Goal: Purchase product/service

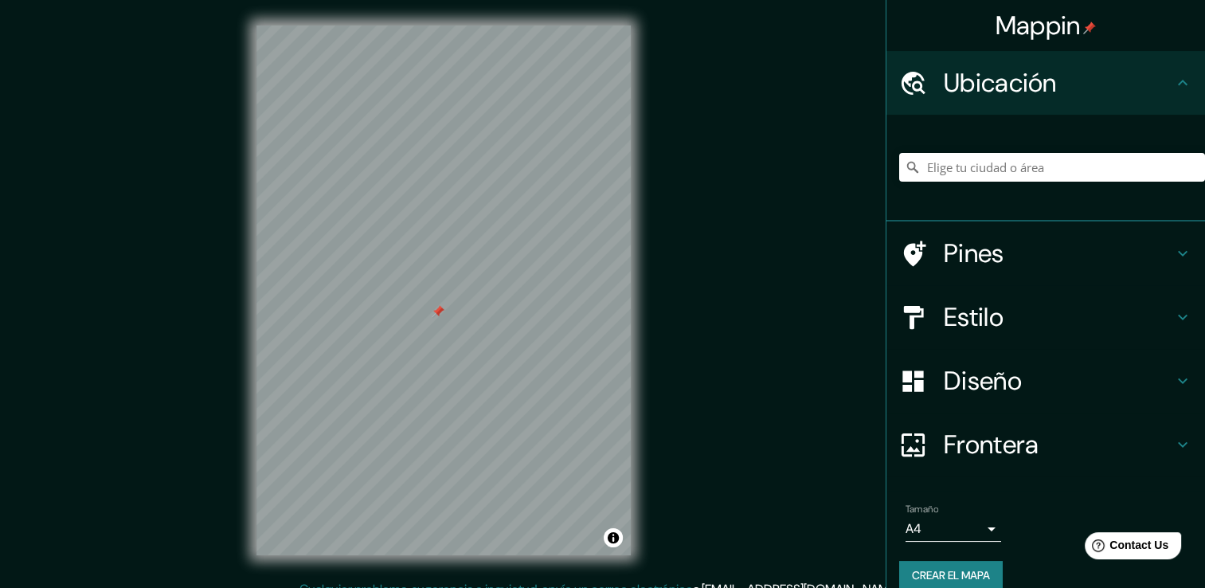
drag, startPoint x: 444, startPoint y: 303, endPoint x: 441, endPoint y: 311, distance: 8.6
click at [441, 311] on div at bounding box center [438, 311] width 13 height 13
click at [433, 308] on div at bounding box center [438, 311] width 13 height 13
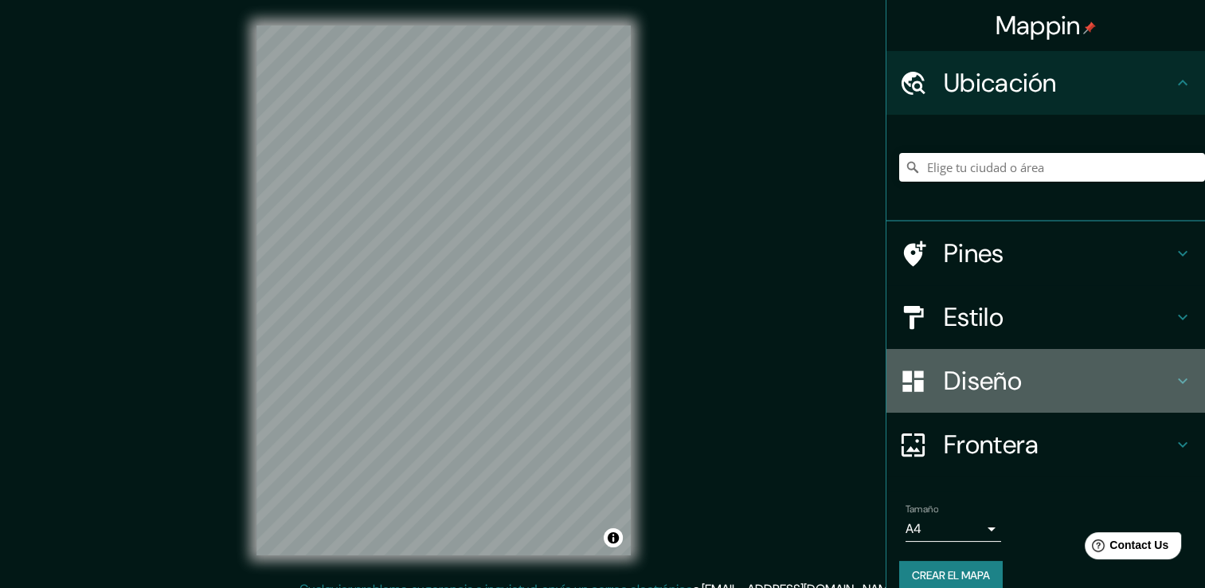
click at [986, 369] on h4 "Diseño" at bounding box center [1058, 381] width 229 height 32
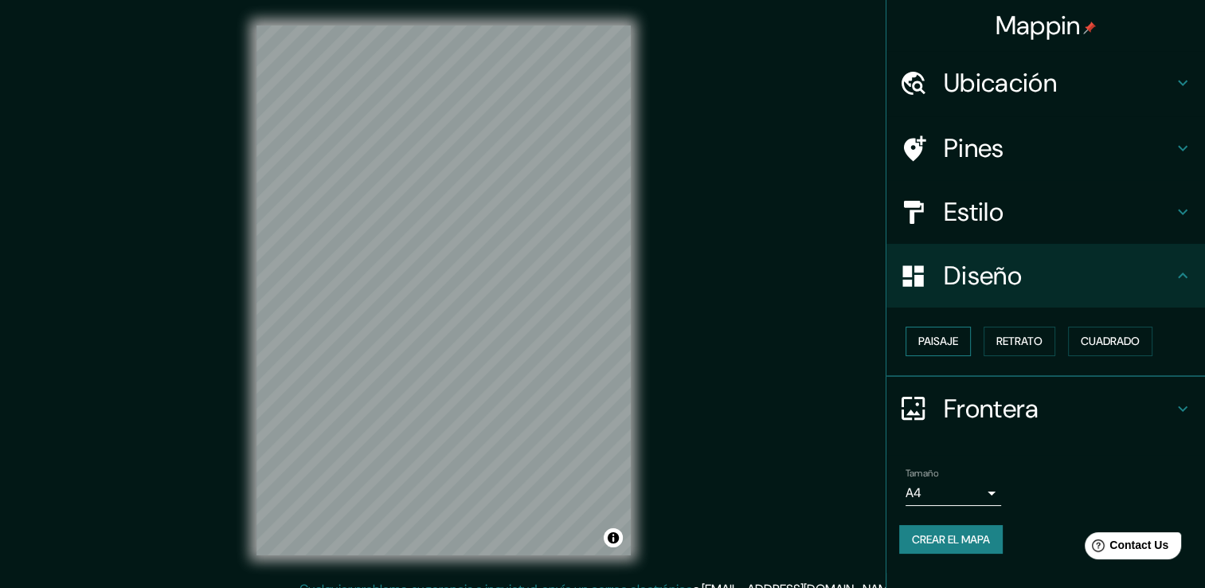
click at [921, 337] on font "Paisaje" at bounding box center [939, 341] width 40 height 20
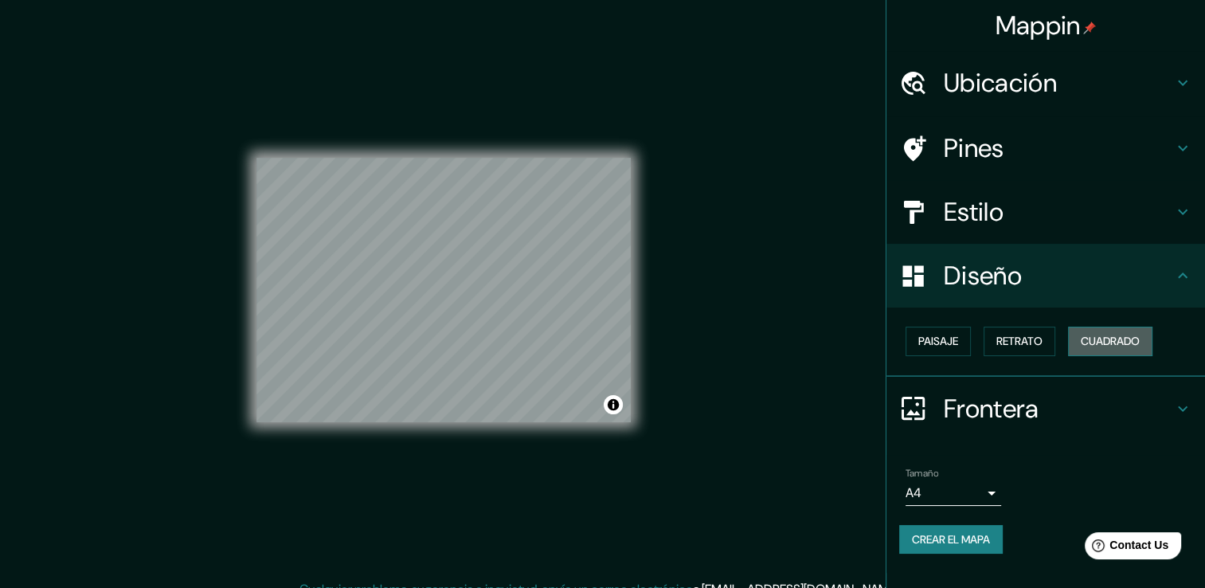
click at [1105, 351] on button "Cuadrado" at bounding box center [1110, 341] width 84 height 29
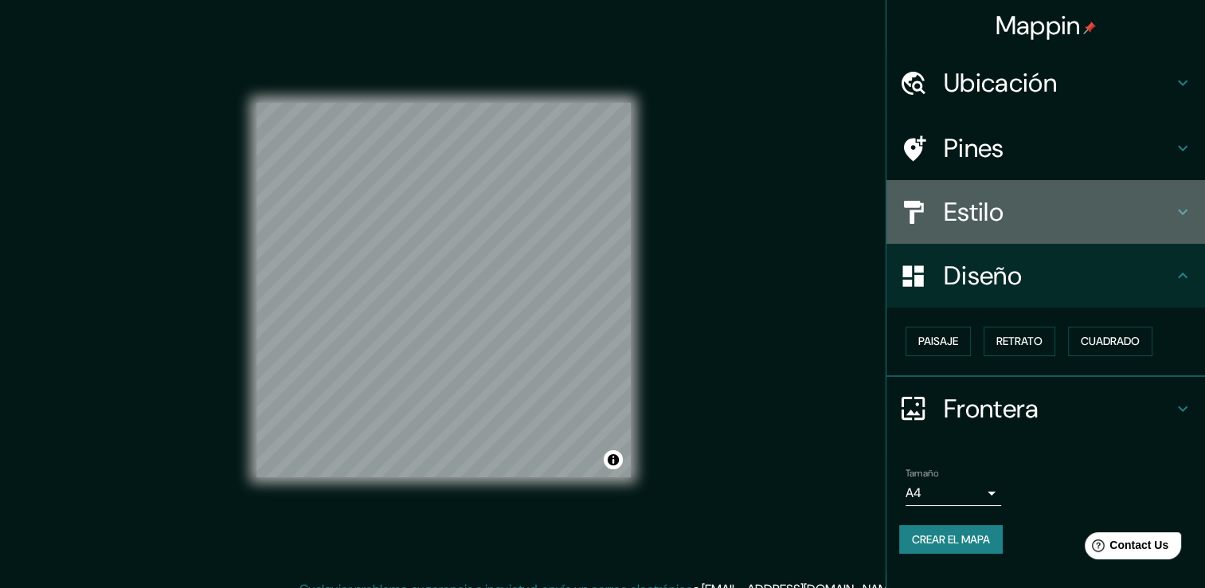
click at [988, 216] on h4 "Estilo" at bounding box center [1058, 212] width 229 height 32
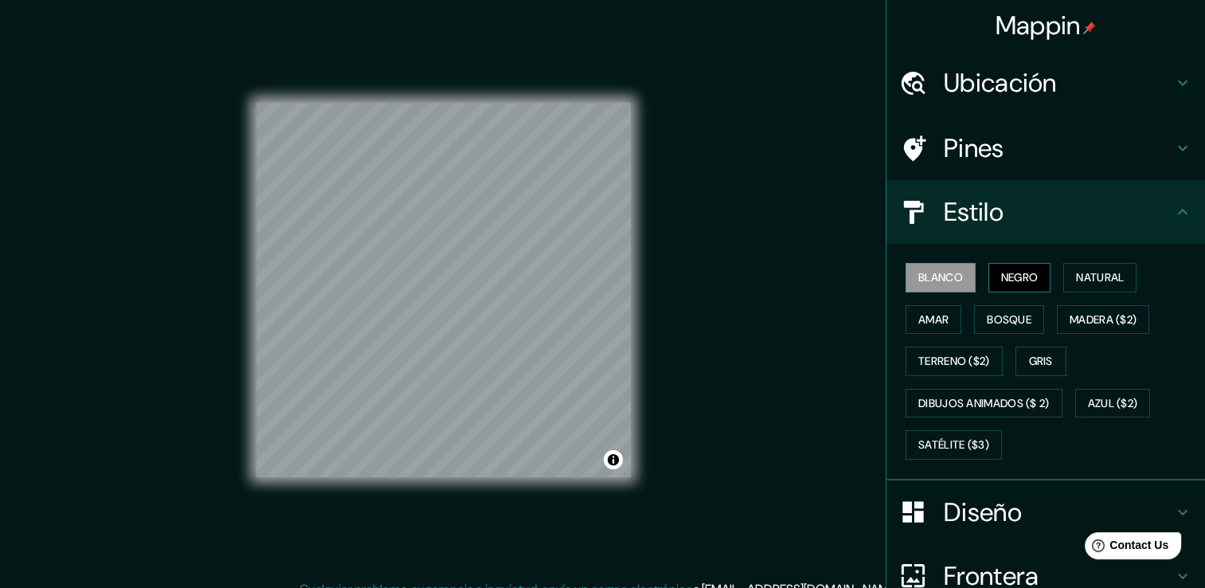
click at [1006, 272] on font "Negro" at bounding box center [1019, 278] width 37 height 20
click at [1065, 279] on button "Natural" at bounding box center [1100, 277] width 73 height 29
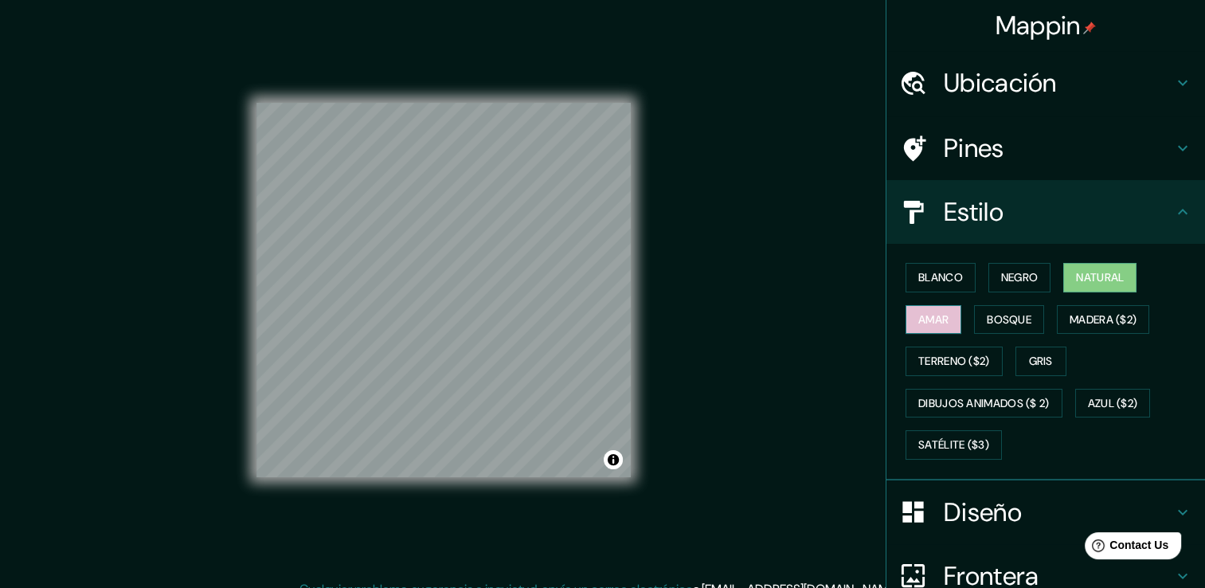
click at [919, 314] on font "Amar" at bounding box center [934, 320] width 30 height 20
click at [990, 312] on font "Bosque" at bounding box center [1009, 320] width 45 height 20
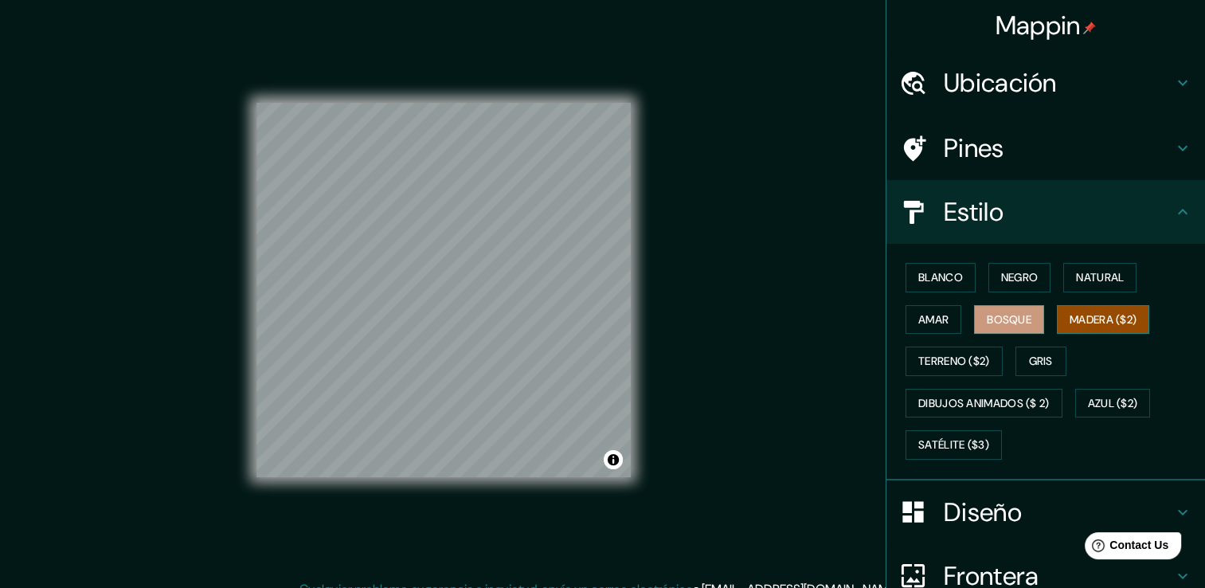
click at [1057, 311] on button "Madera ($2)" at bounding box center [1103, 319] width 92 height 29
click at [935, 360] on font "Terreno ($2)" at bounding box center [955, 361] width 72 height 20
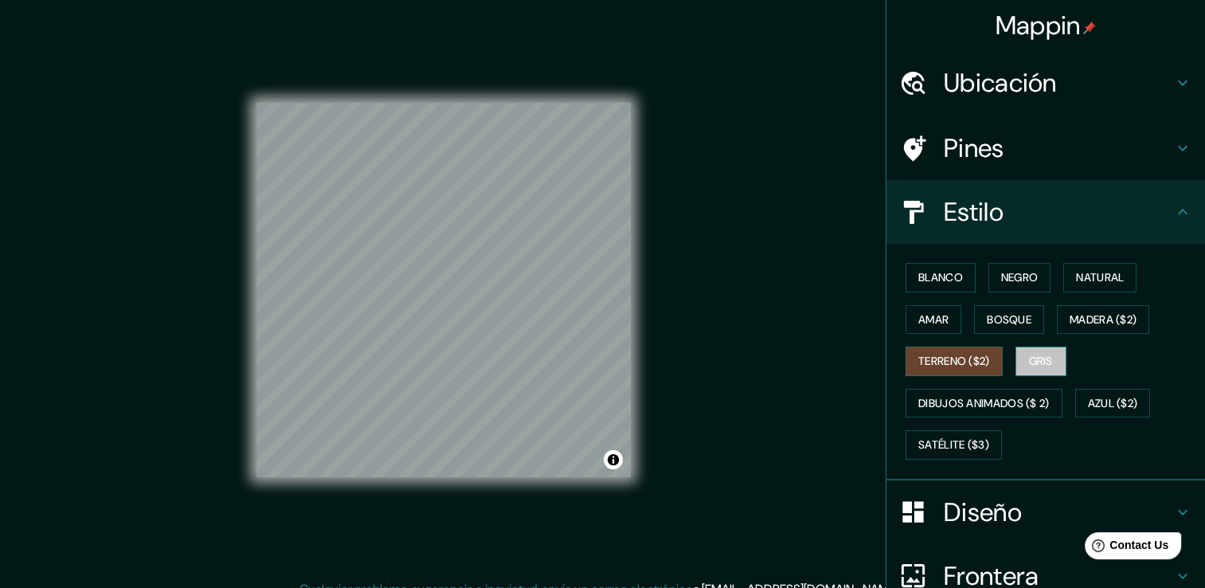
click at [1033, 358] on font "Gris" at bounding box center [1041, 361] width 24 height 20
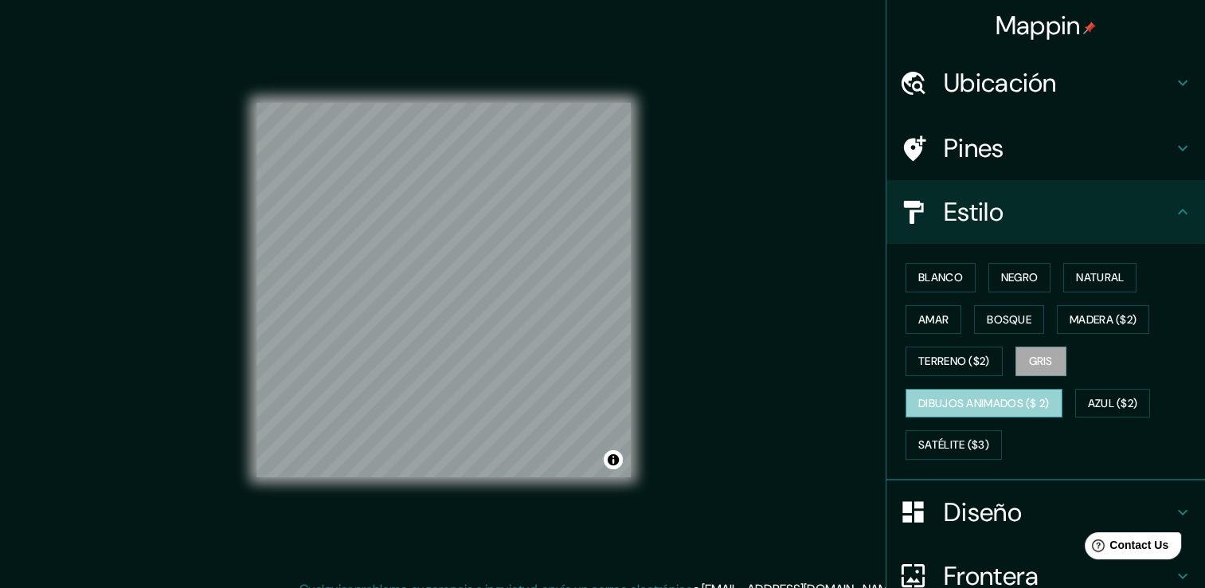
click at [953, 389] on button "Dibujos animados ($ 2)" at bounding box center [984, 403] width 157 height 29
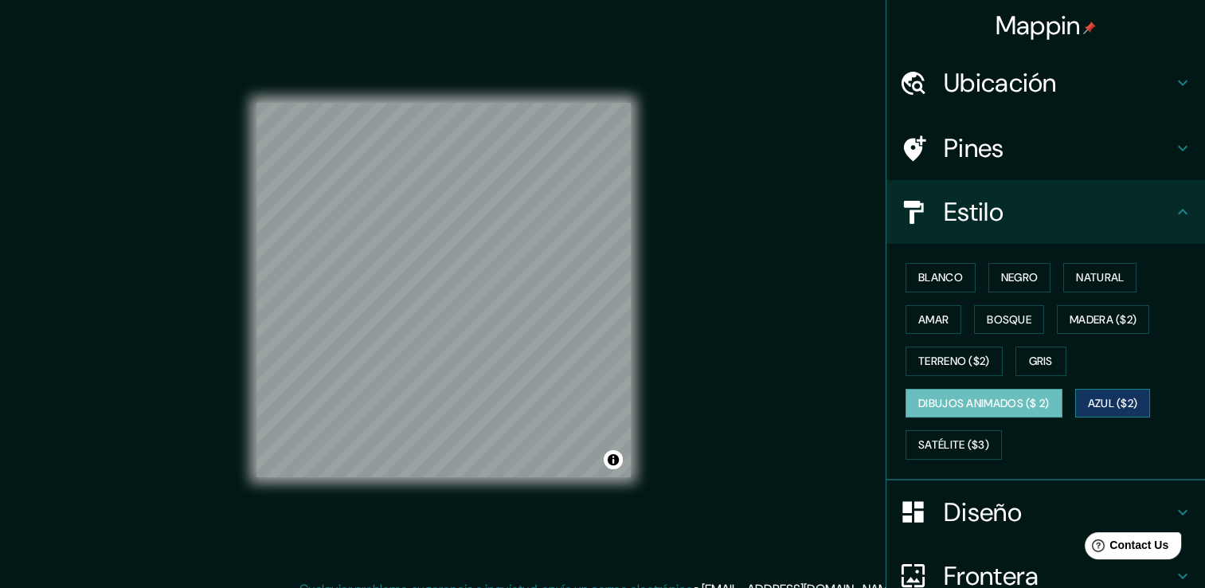
click at [1077, 408] on button "Azul ($2)" at bounding box center [1114, 403] width 76 height 29
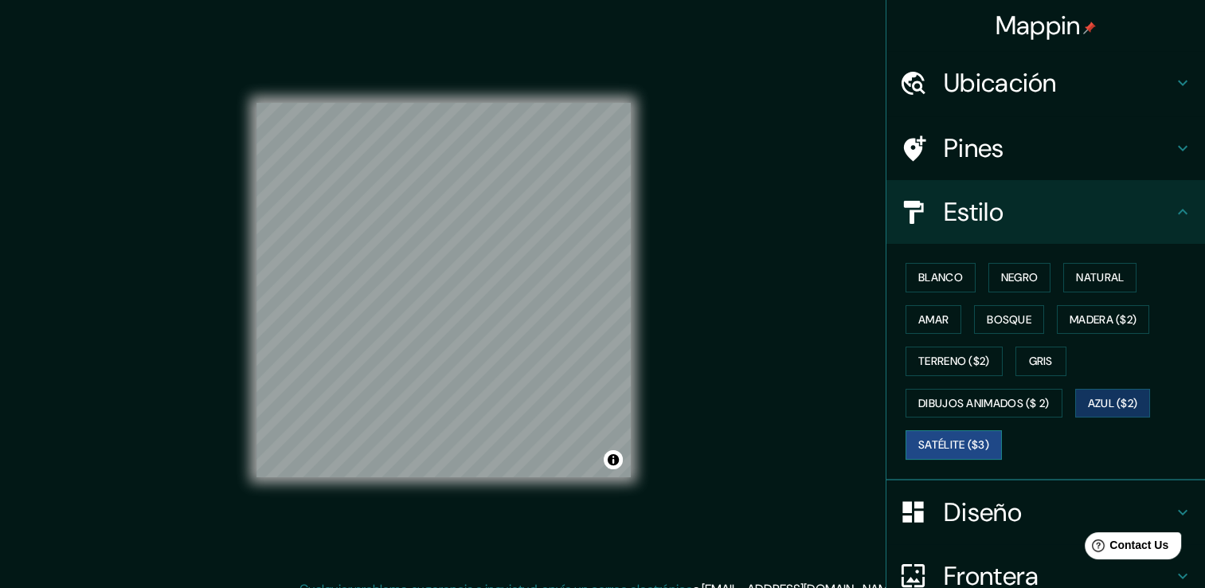
click at [960, 446] on font "Satélite ($3)" at bounding box center [954, 445] width 71 height 20
click at [1092, 397] on font "Azul ($2)" at bounding box center [1113, 404] width 50 height 20
click at [949, 316] on button "Amar" at bounding box center [934, 319] width 56 height 29
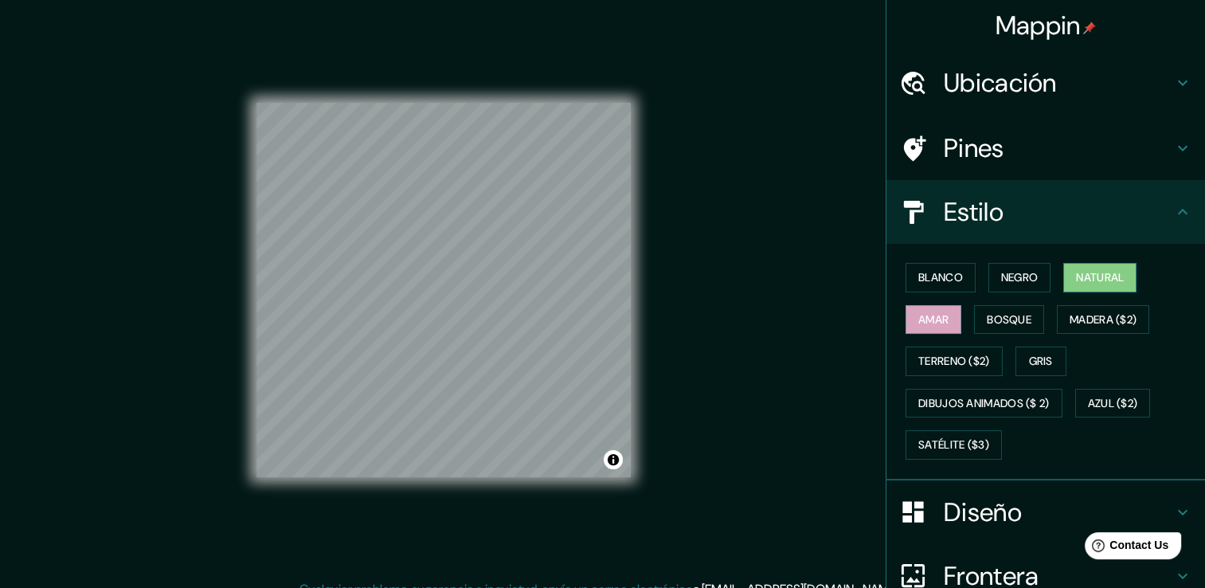
click at [1064, 277] on button "Natural" at bounding box center [1100, 277] width 73 height 29
click at [1017, 276] on font "Negro" at bounding box center [1019, 278] width 37 height 20
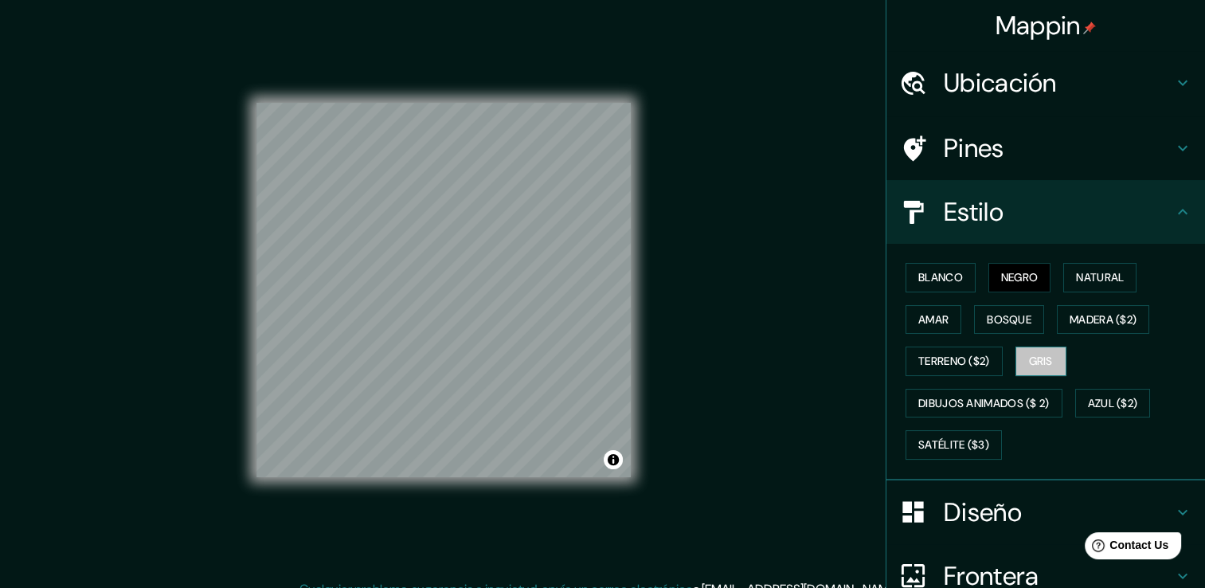
click at [1042, 365] on font "Gris" at bounding box center [1041, 361] width 24 height 20
click at [1130, 394] on font "Azul ($2)" at bounding box center [1113, 404] width 50 height 20
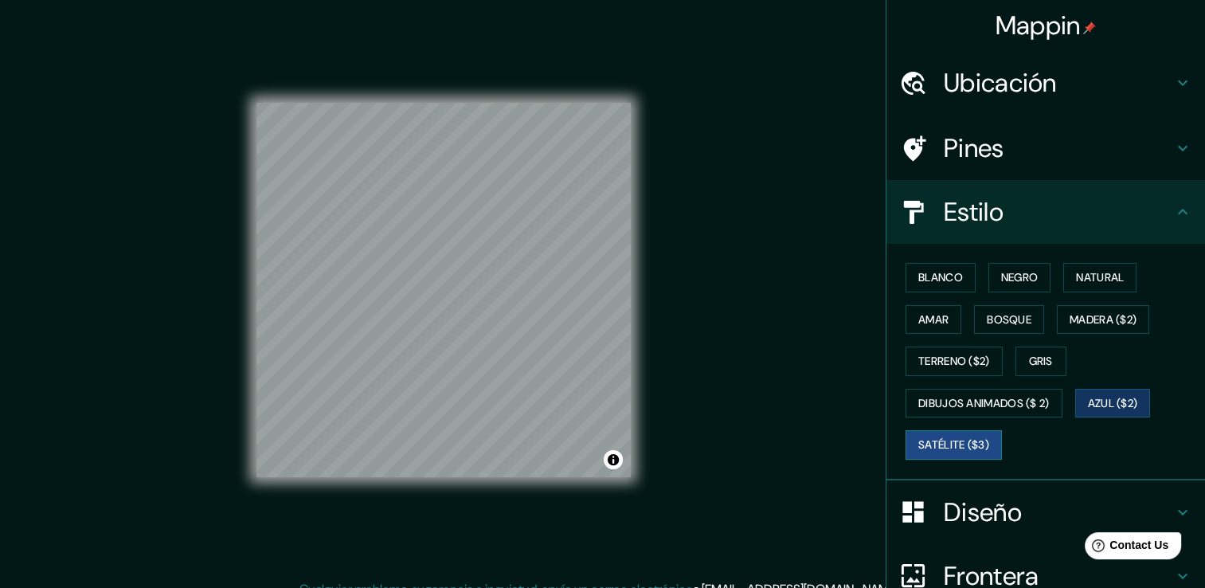
click at [962, 439] on font "Satélite ($3)" at bounding box center [954, 445] width 71 height 20
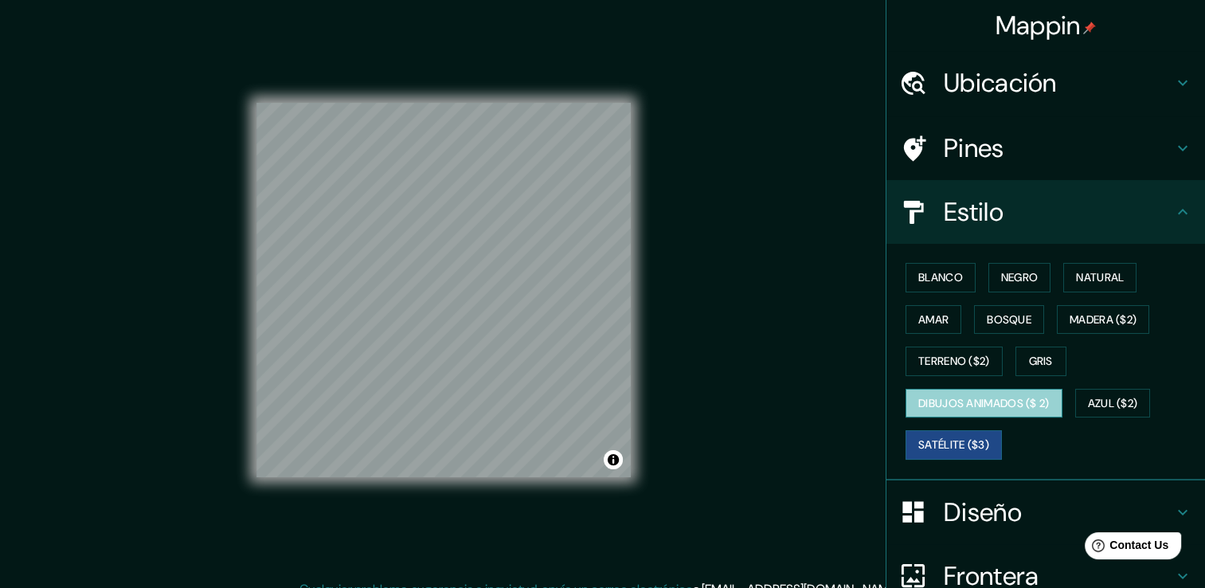
click at [991, 396] on font "Dibujos animados ($ 2)" at bounding box center [984, 404] width 131 height 20
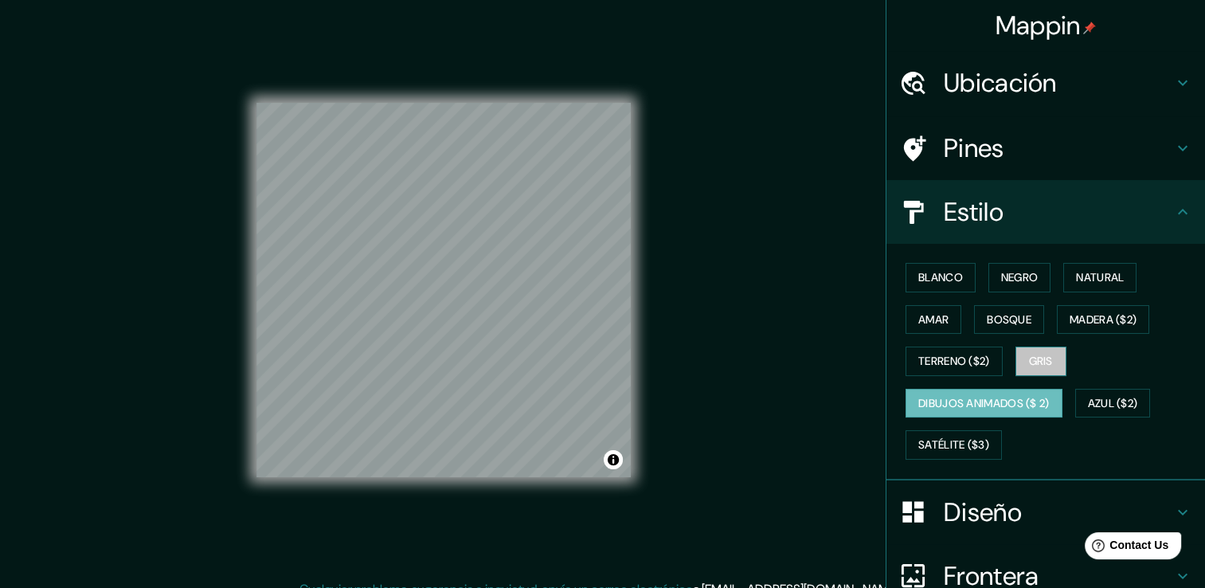
click at [1033, 362] on font "Gris" at bounding box center [1041, 361] width 24 height 20
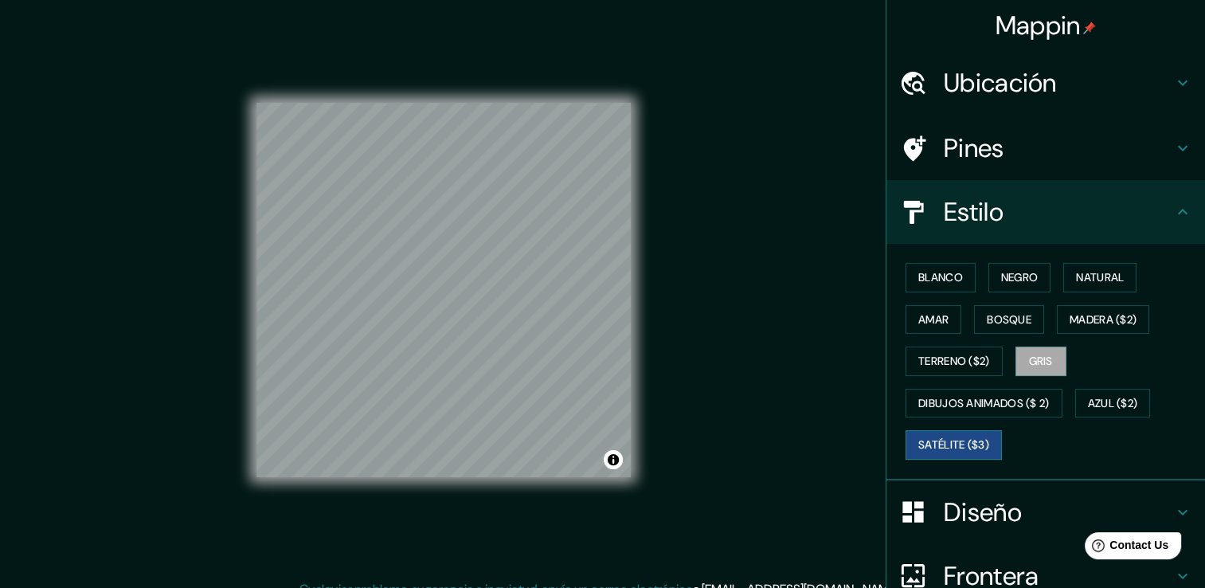
click at [951, 446] on font "Satélite ($3)" at bounding box center [954, 445] width 71 height 20
